Goal: Check status: Check status

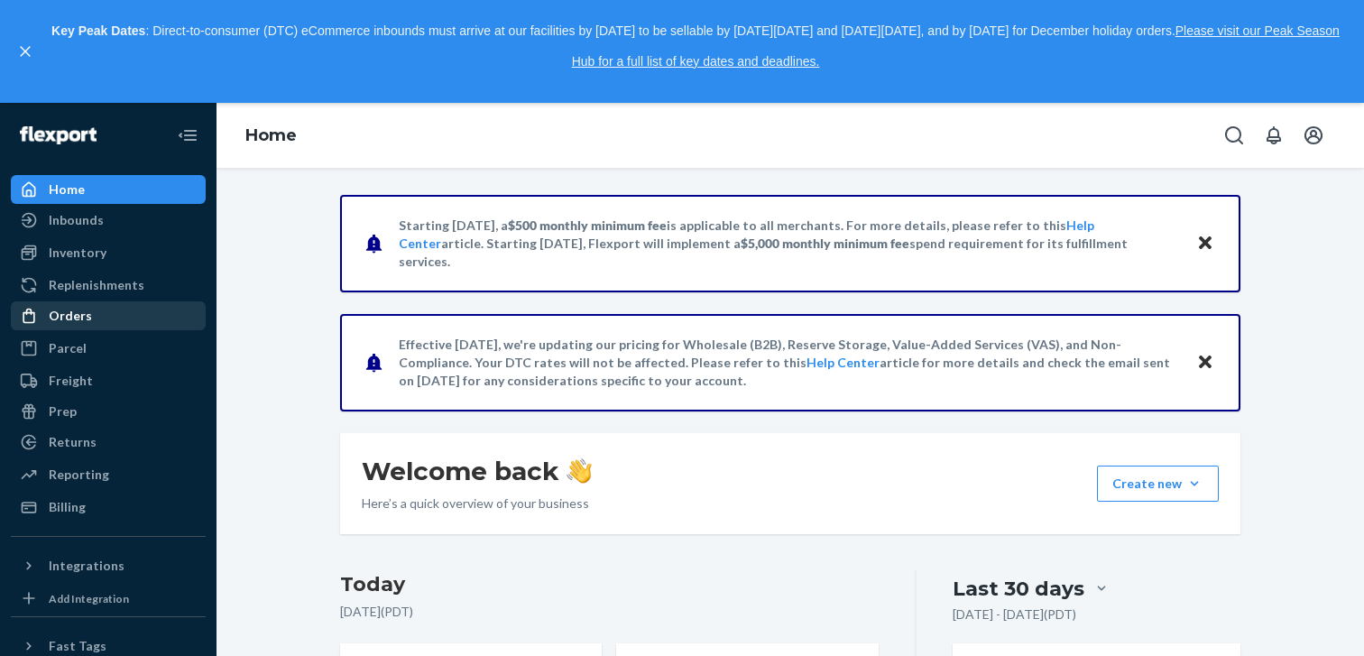
click at [79, 323] on div "Orders" at bounding box center [70, 316] width 43 height 18
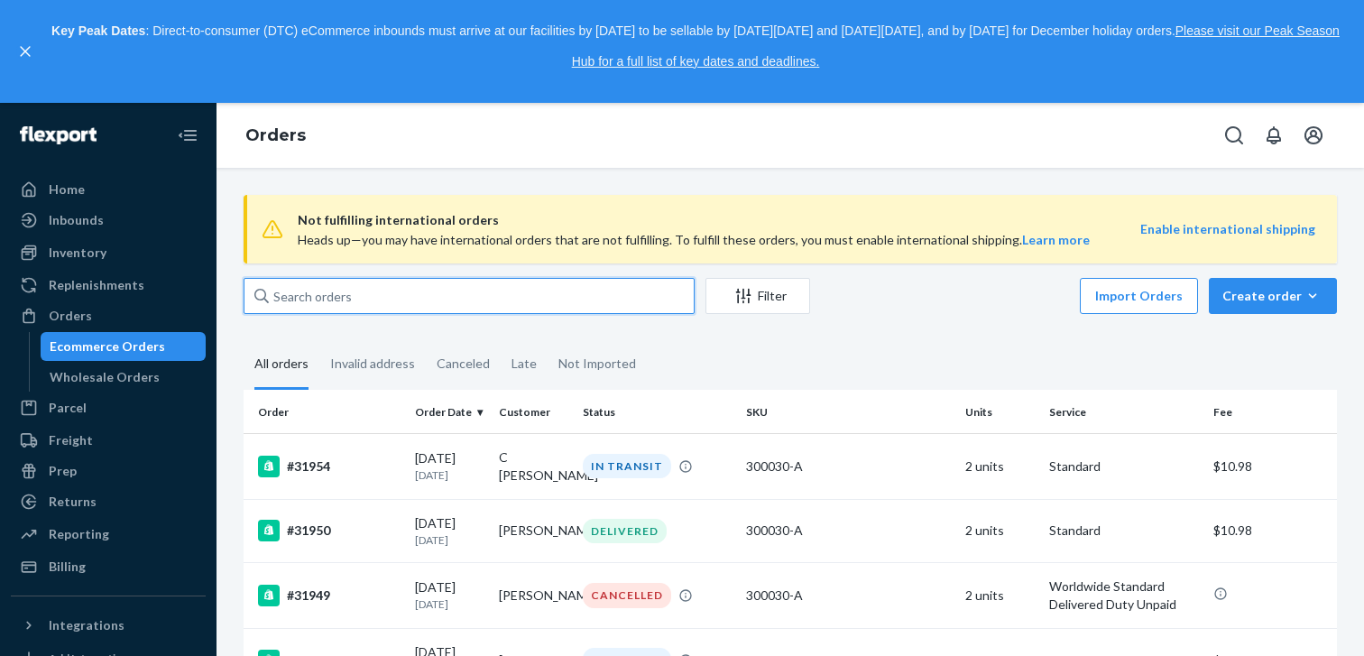
click at [409, 300] on input "text" at bounding box center [469, 296] width 451 height 36
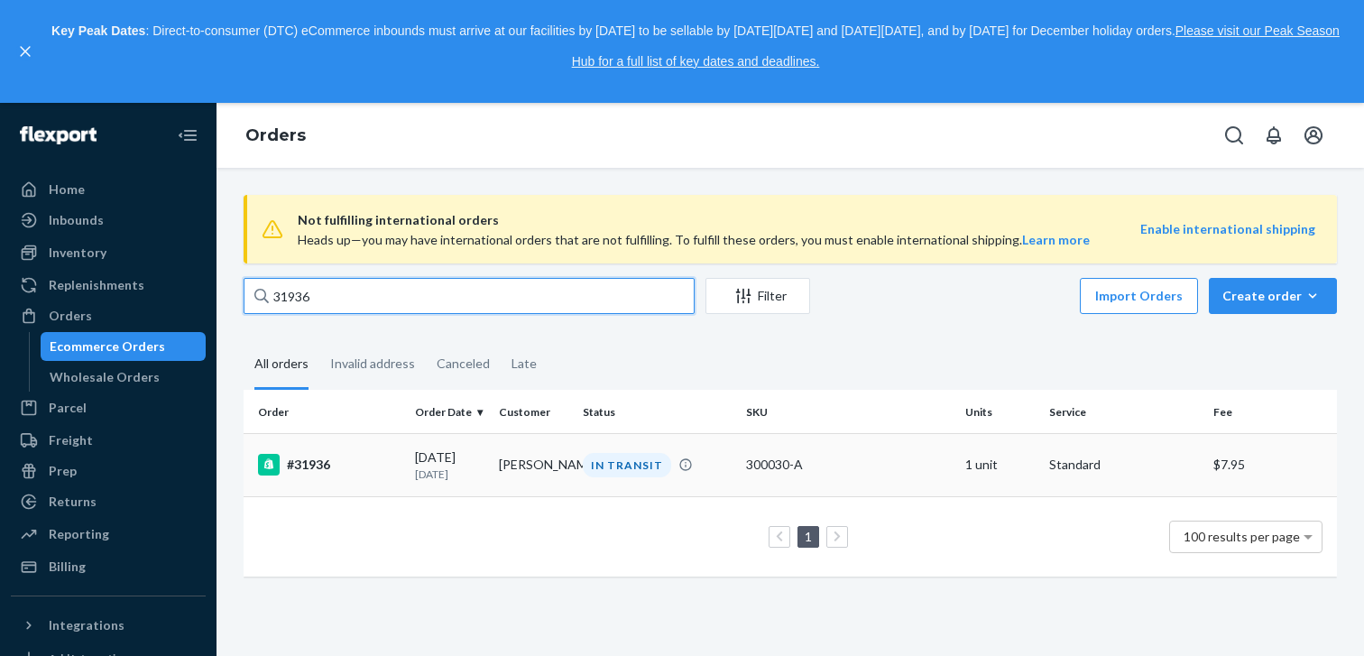
type input "31936"
click at [333, 464] on div "#31936" at bounding box center [329, 465] width 143 height 22
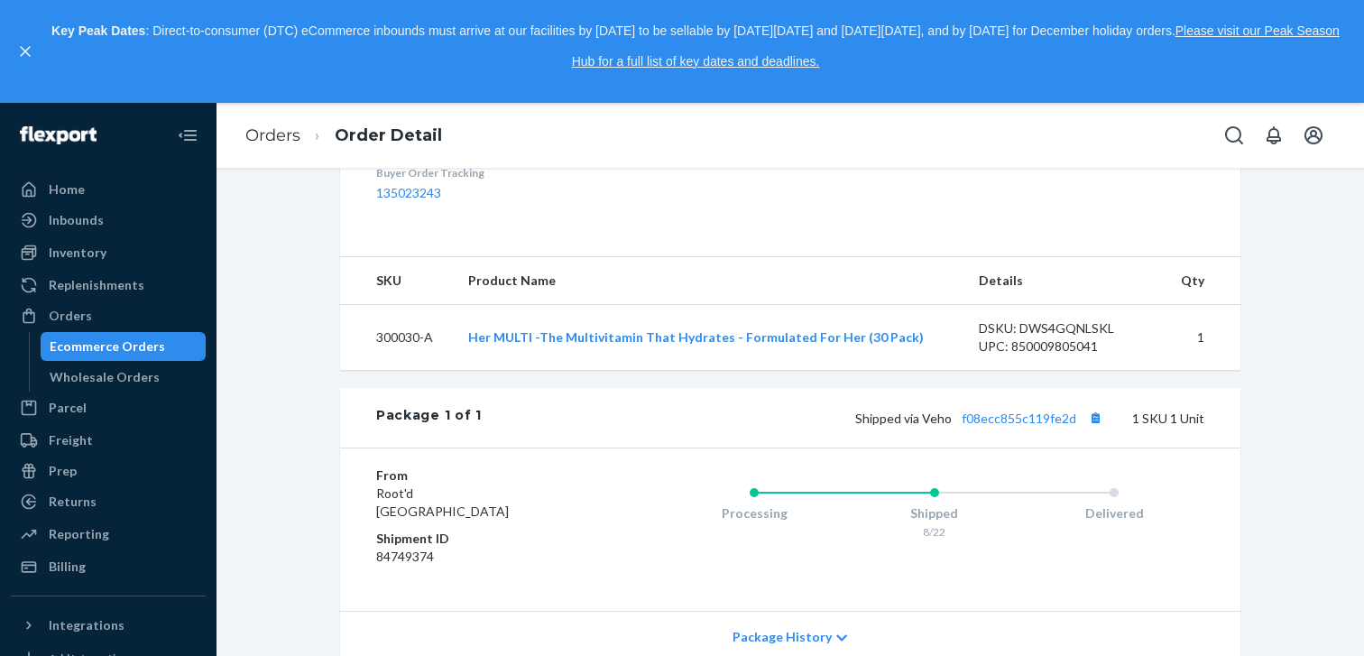
scroll to position [597, 0]
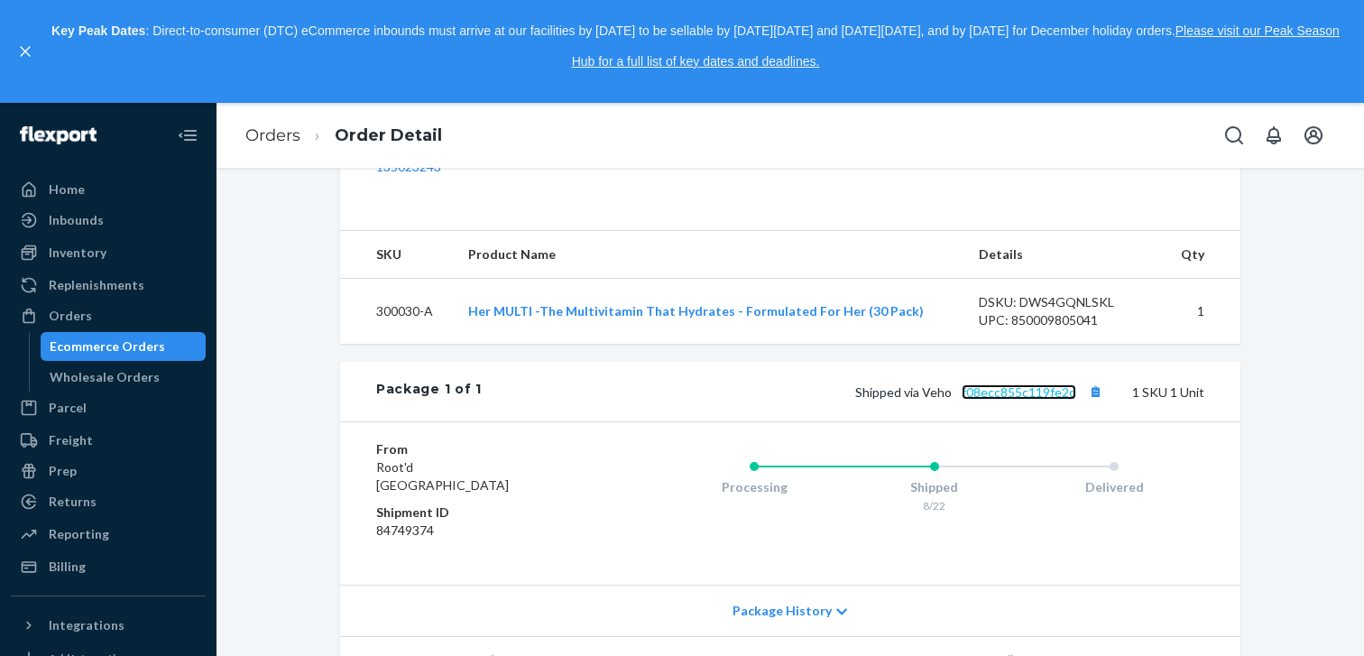
click at [1020, 400] on link "f08ecc855c119fe2d" at bounding box center [1018, 391] width 115 height 15
click at [123, 350] on div "Ecommerce Orders" at bounding box center [107, 346] width 115 height 18
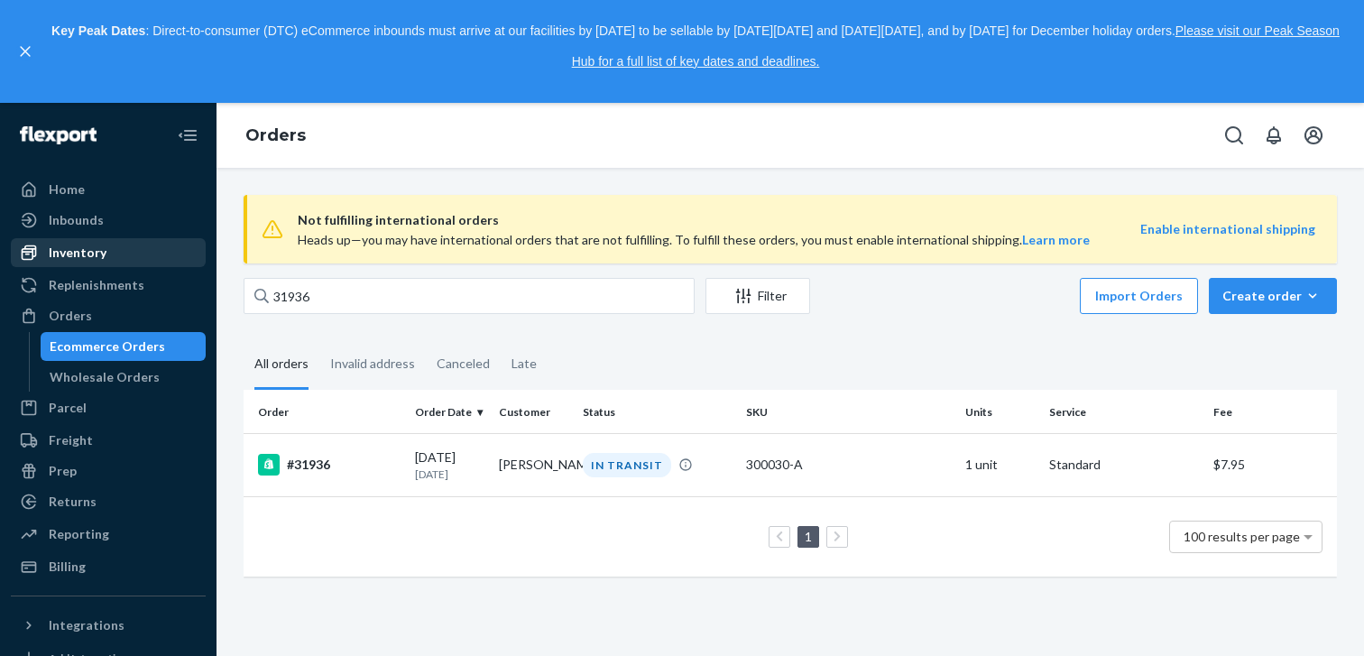
click at [75, 259] on div "Inventory" at bounding box center [78, 253] width 58 height 18
